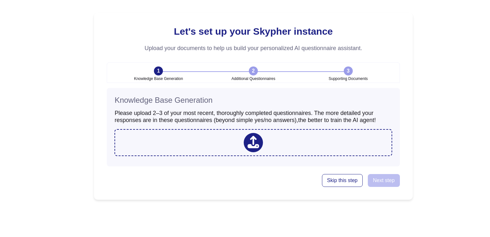
click at [256, 137] on icon at bounding box center [253, 142] width 12 height 13
click at [250, 140] on icon at bounding box center [253, 142] width 12 height 13
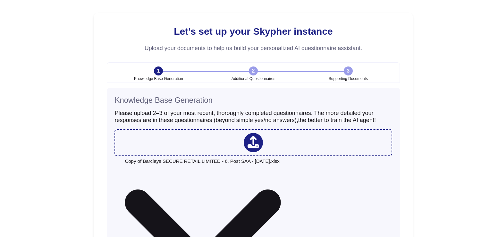
click at [254, 146] on icon at bounding box center [253, 142] width 12 height 12
click at [254, 140] on icon at bounding box center [253, 142] width 12 height 12
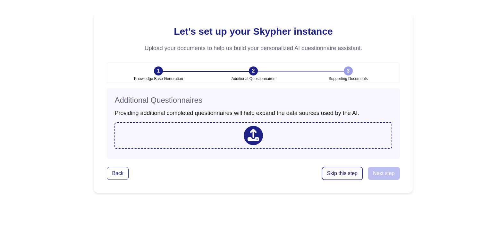
click at [345, 174] on span "Skip this step" at bounding box center [342, 173] width 30 height 5
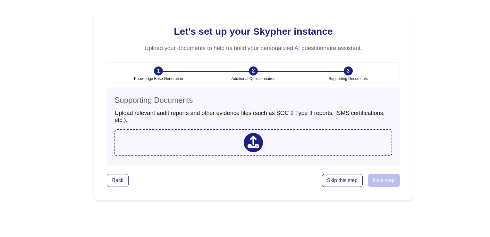
click at [253, 142] on icon at bounding box center [253, 142] width 12 height 12
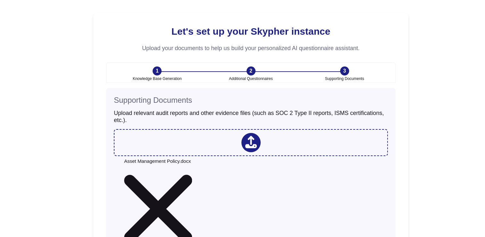
click at [253, 140] on icon at bounding box center [251, 142] width 12 height 13
click at [254, 145] on icon at bounding box center [251, 142] width 12 height 13
click at [250, 143] on icon at bounding box center [251, 142] width 12 height 12
click at [253, 142] on icon at bounding box center [251, 142] width 12 height 13
click at [252, 142] on icon at bounding box center [251, 142] width 12 height 13
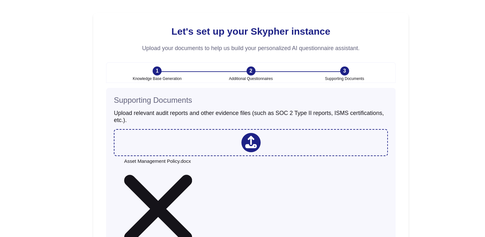
drag, startPoint x: 252, startPoint y: 142, endPoint x: 254, endPoint y: 139, distance: 3.5
click at [254, 139] on icon at bounding box center [251, 142] width 12 height 13
click at [251, 141] on icon at bounding box center [251, 142] width 12 height 12
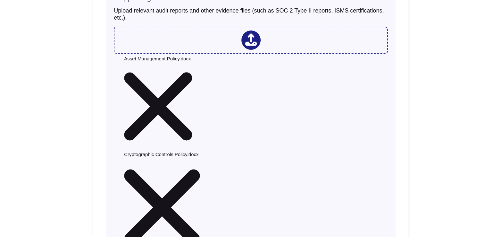
scroll to position [132, 0]
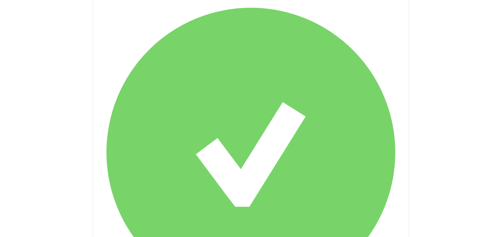
scroll to position [6, 0]
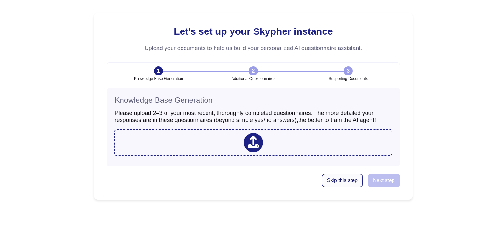
click at [342, 183] on span "Skip this step" at bounding box center [342, 180] width 30 height 5
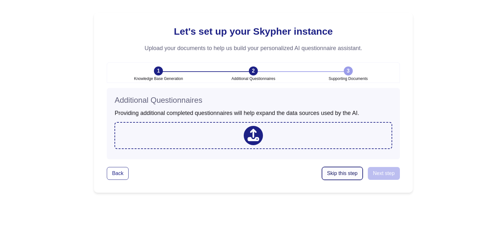
click at [342, 172] on span "Skip this step" at bounding box center [342, 173] width 30 height 5
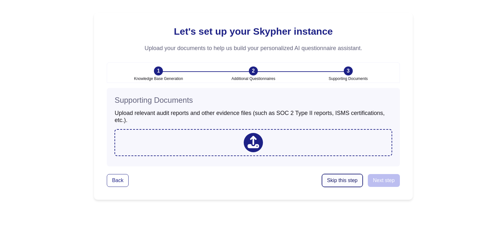
click at [340, 182] on span "Skip this step" at bounding box center [342, 180] width 30 height 5
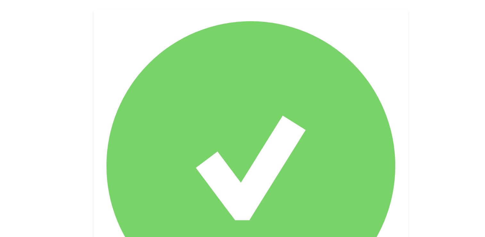
scroll to position [1, 0]
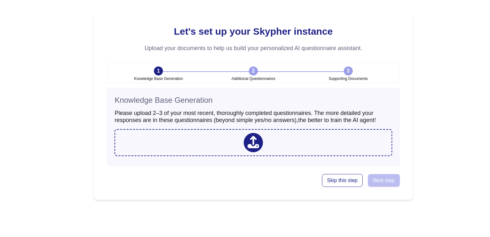
click at [254, 142] on icon at bounding box center [253, 142] width 12 height 12
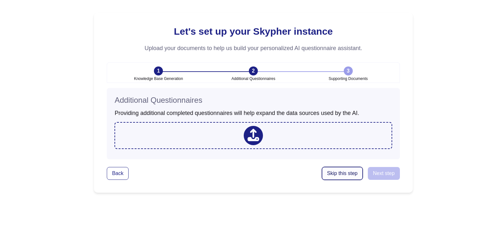
click at [340, 171] on span "Skip this step" at bounding box center [342, 173] width 30 height 5
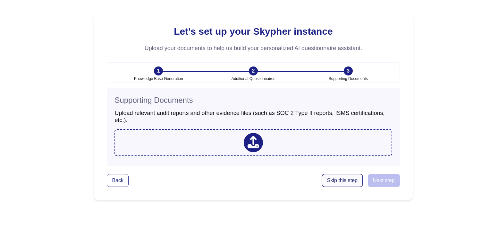
click at [338, 179] on span "Skip this step" at bounding box center [342, 180] width 30 height 5
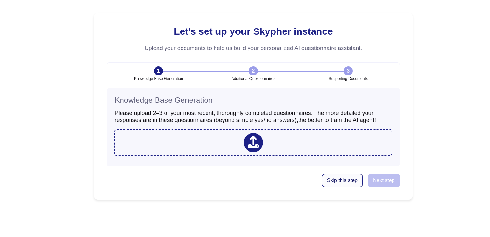
click at [340, 181] on span "Skip this step" at bounding box center [342, 180] width 30 height 5
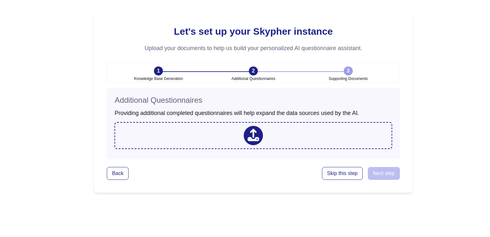
click at [254, 135] on icon at bounding box center [253, 135] width 12 height 13
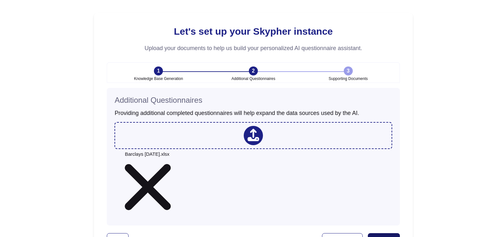
click at [389, 236] on span "Next step" at bounding box center [384, 239] width 22 height 5
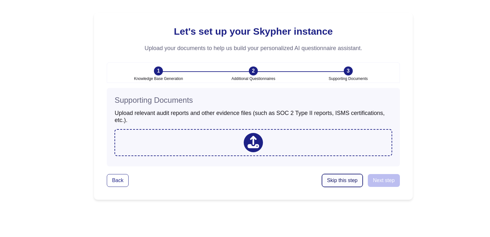
click at [341, 178] on span "Skip this step" at bounding box center [342, 180] width 30 height 5
